Goal: Find specific page/section

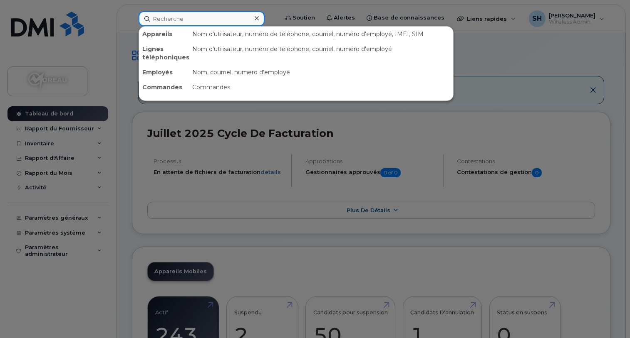
click at [220, 14] on input at bounding box center [201, 18] width 126 height 15
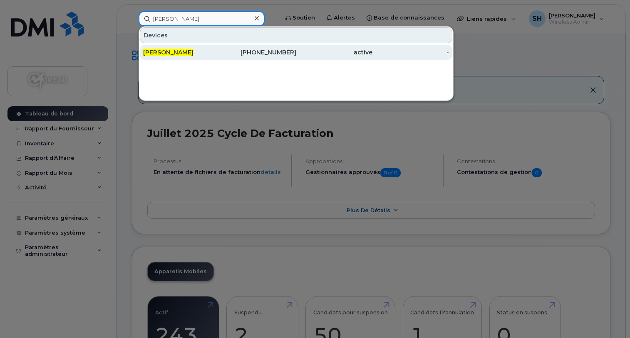
type input "andré caron"
click at [189, 49] on div "[PERSON_NAME]" at bounding box center [181, 52] width 77 height 8
